Goal: Navigation & Orientation: Find specific page/section

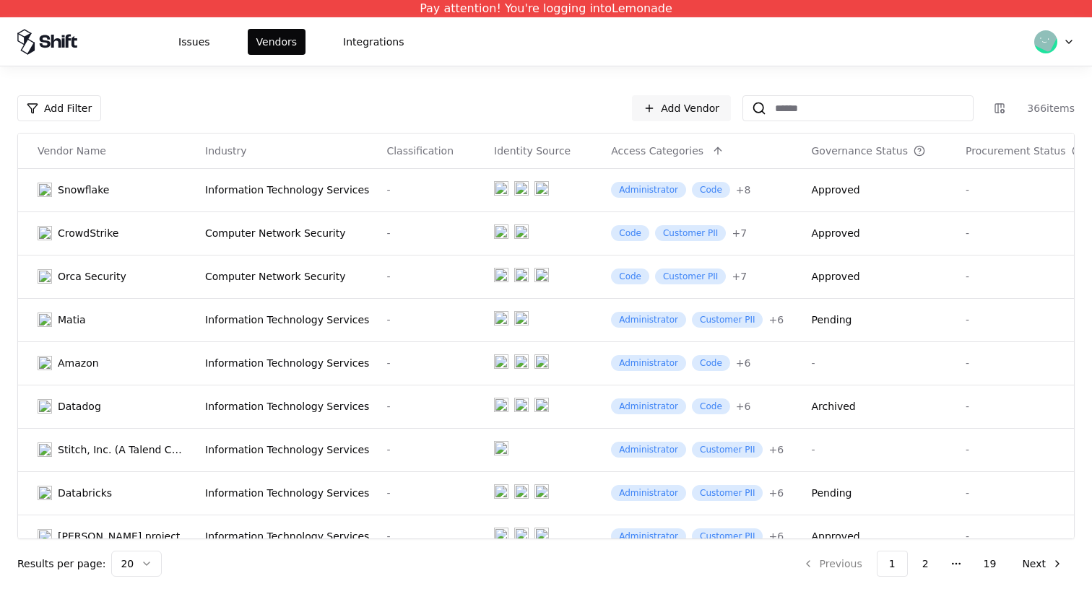
scroll to position [496, 24]
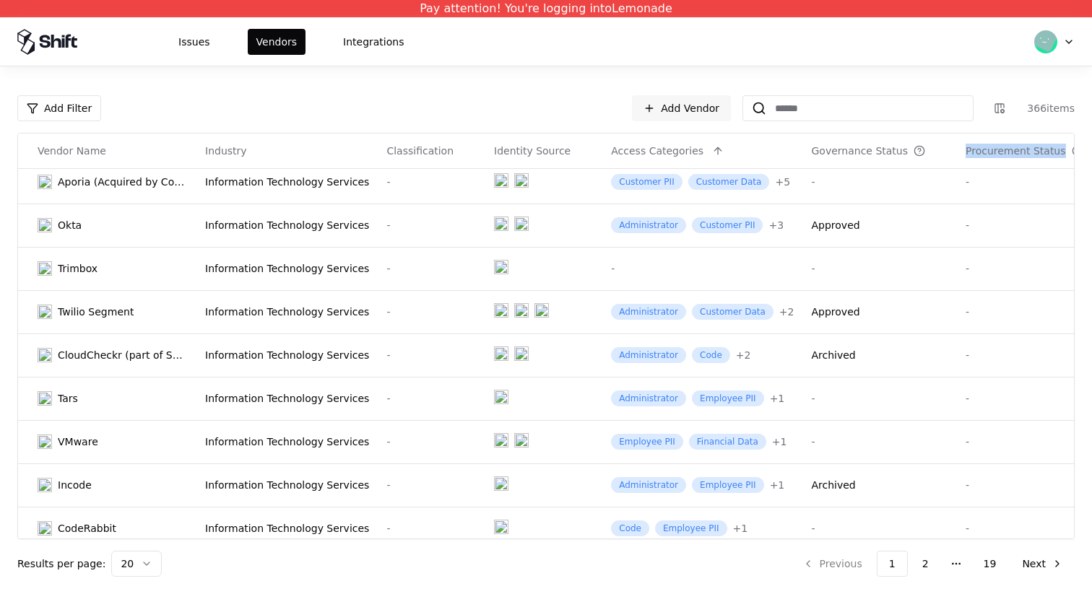
click at [996, 139] on th "Procurement Status" at bounding box center [1036, 151] width 158 height 35
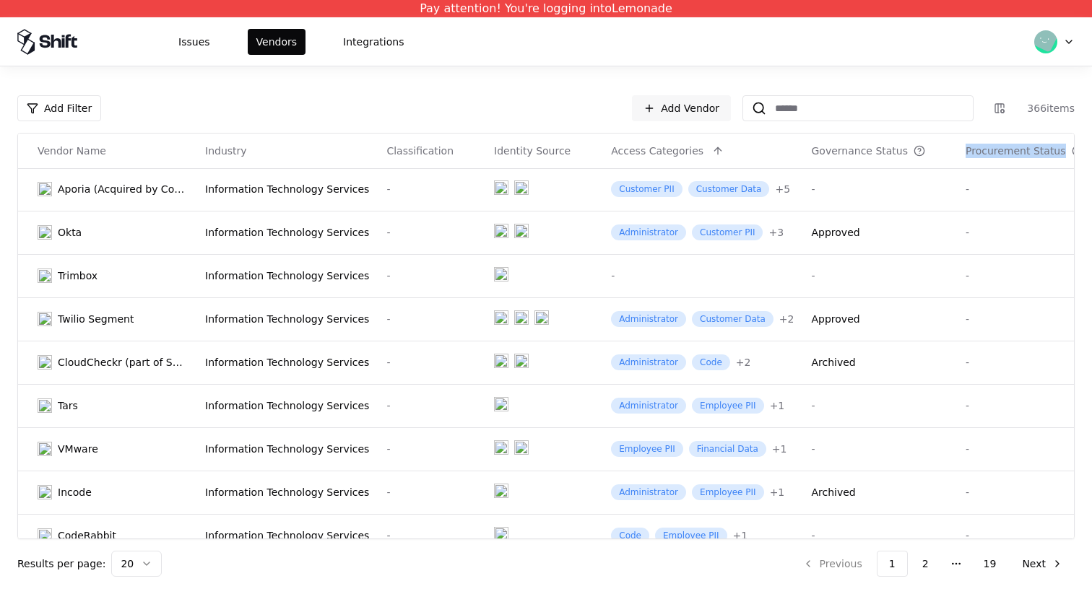
click at [1089, 152] on button at bounding box center [1097, 150] width 17 height 17
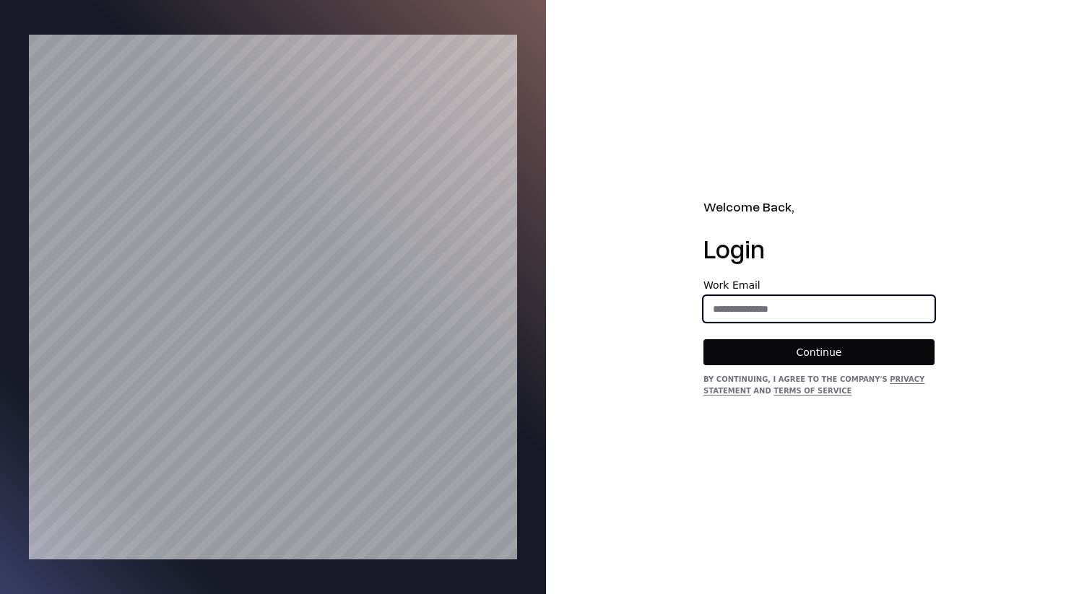
click at [803, 316] on input "email" at bounding box center [819, 309] width 230 height 26
type input "**********"
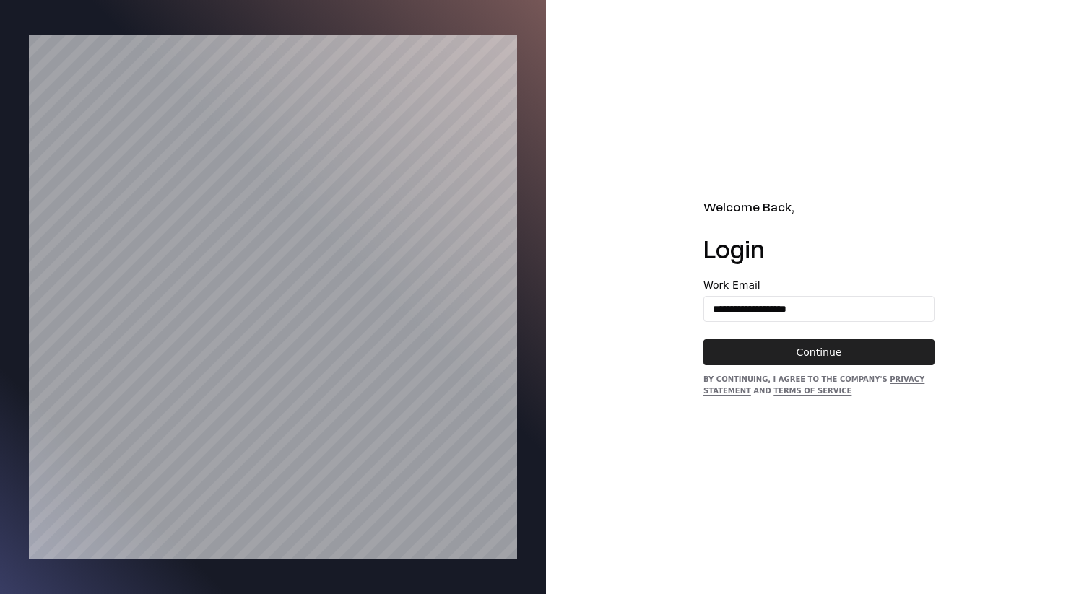
click at [789, 348] on button "Continue" at bounding box center [818, 352] width 231 height 26
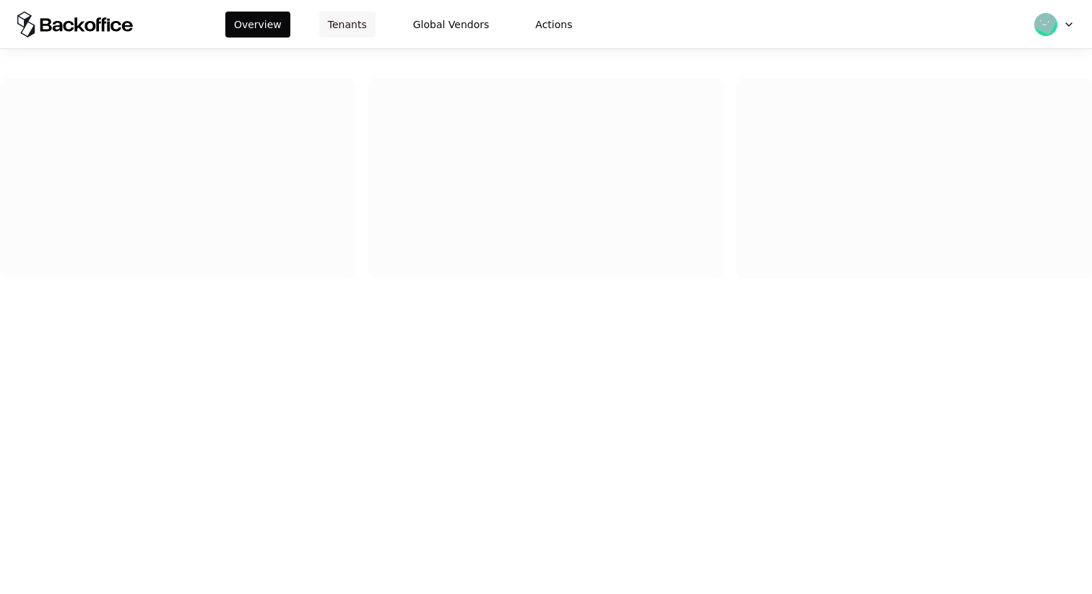
click at [365, 26] on button "Tenants" at bounding box center [347, 25] width 56 height 26
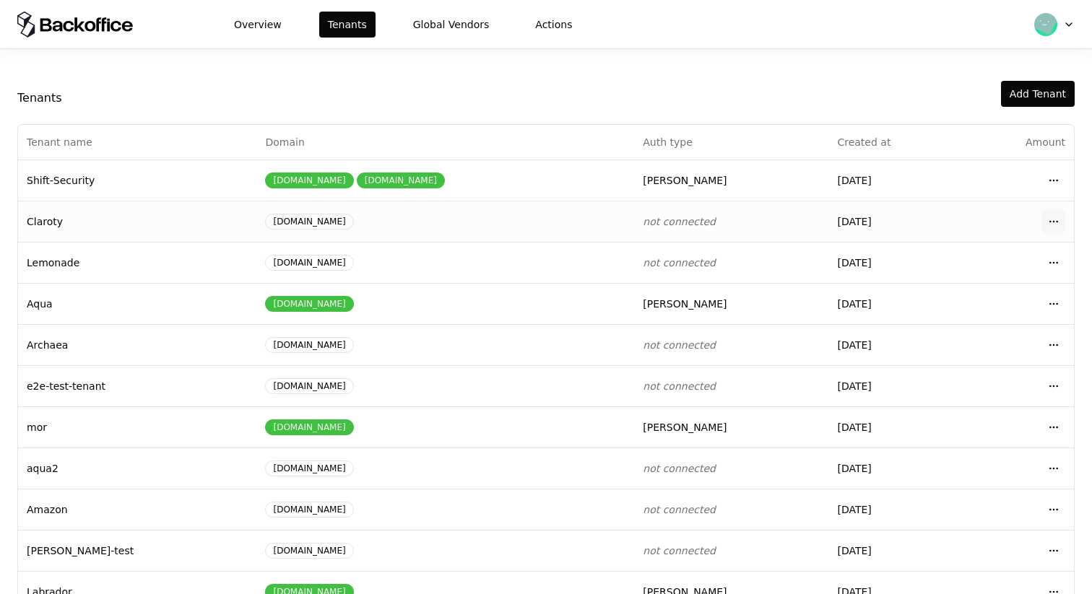
click at [1055, 226] on html "Overview Tenants Global Vendors Actions Tenants Add Tenant Tenant name Domain A…" at bounding box center [546, 297] width 1092 height 594
click at [979, 344] on div "Login to tenant" at bounding box center [989, 341] width 164 height 29
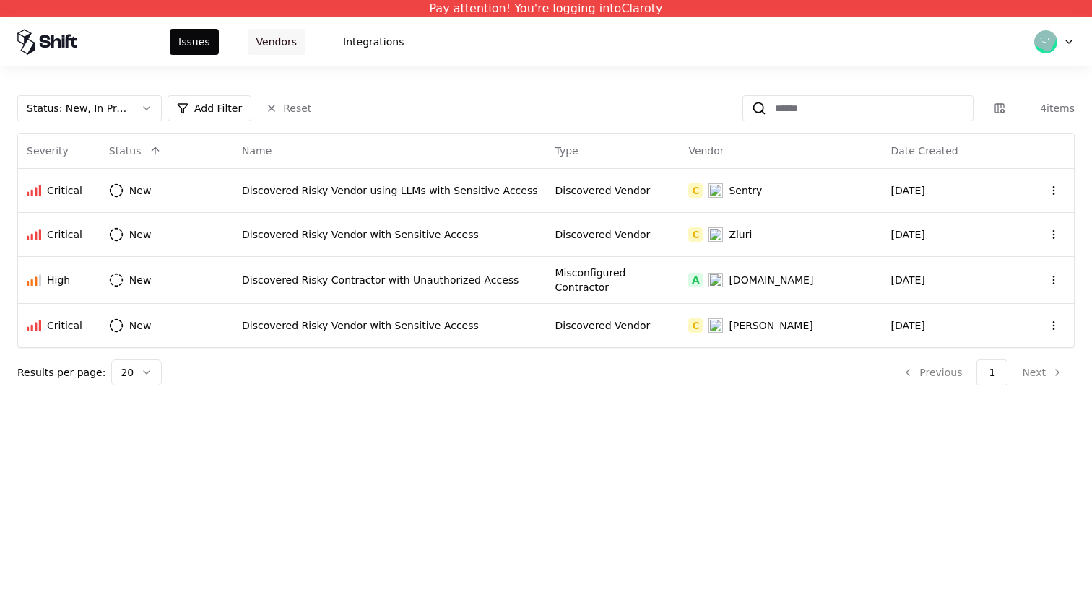
click at [249, 39] on button "Vendors" at bounding box center [277, 42] width 58 height 26
